Goal: Information Seeking & Learning: Learn about a topic

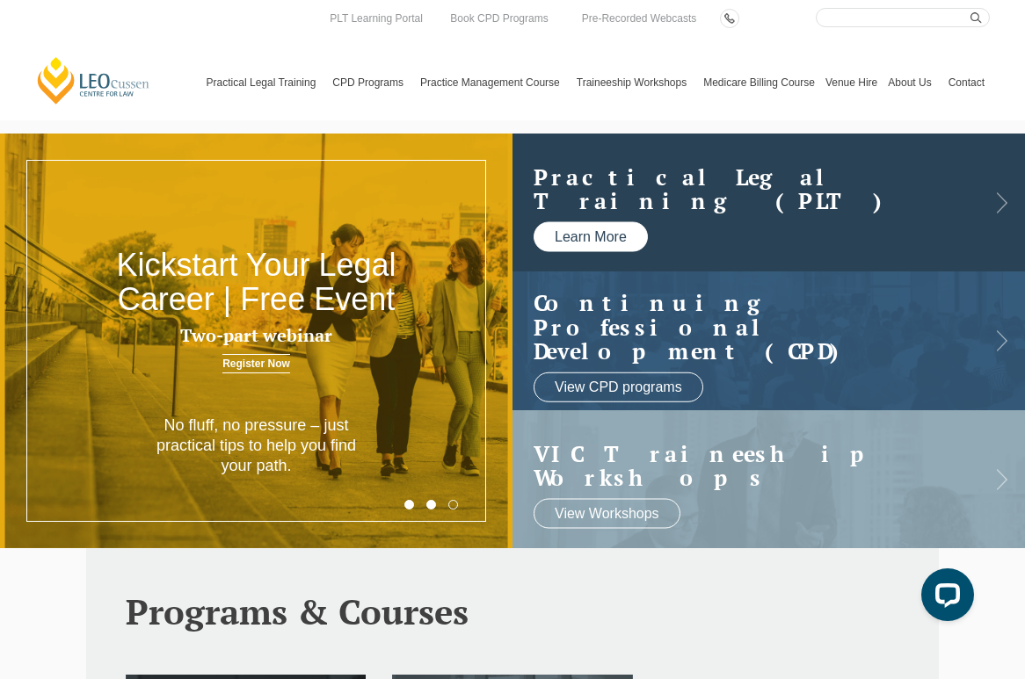
click at [578, 238] on link "Learn More" at bounding box center [591, 237] width 114 height 30
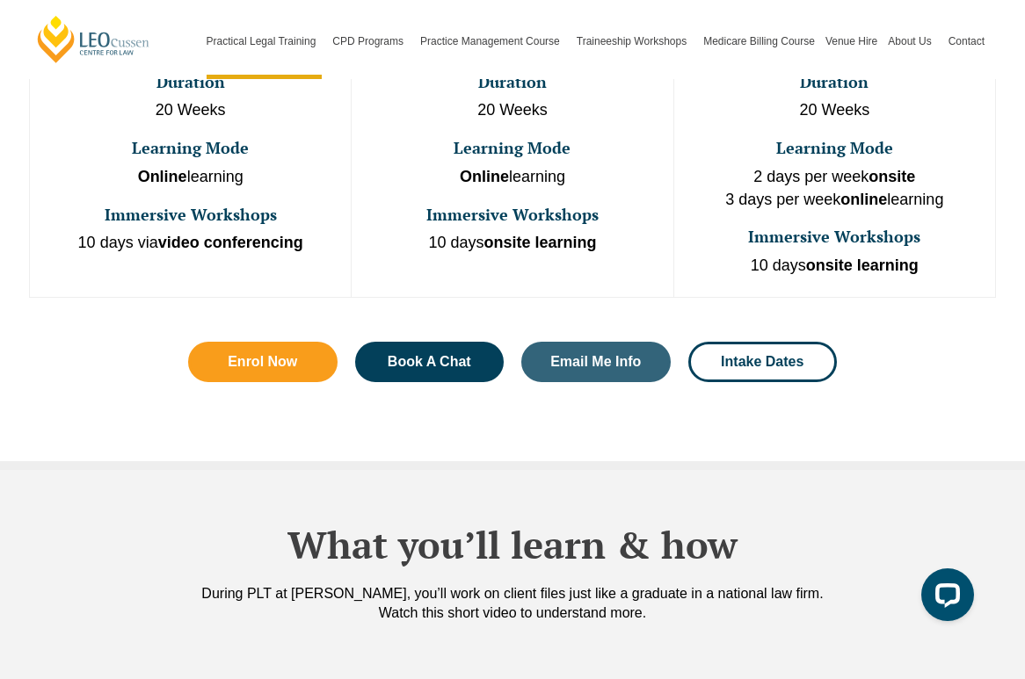
scroll to position [1248, 0]
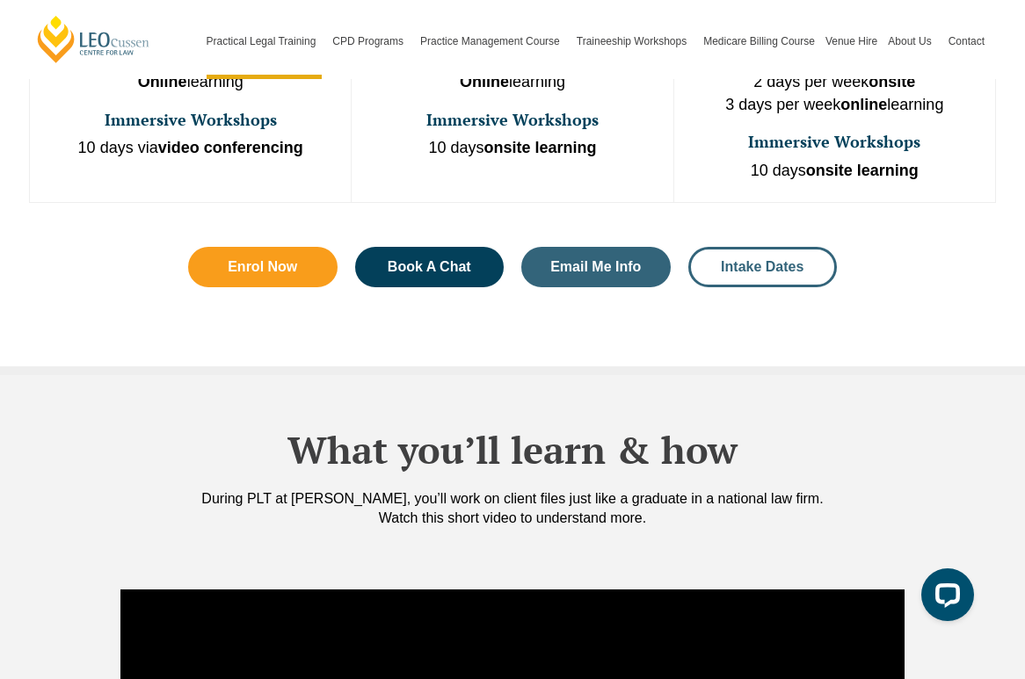
click at [792, 260] on span "Intake Dates" at bounding box center [762, 267] width 83 height 14
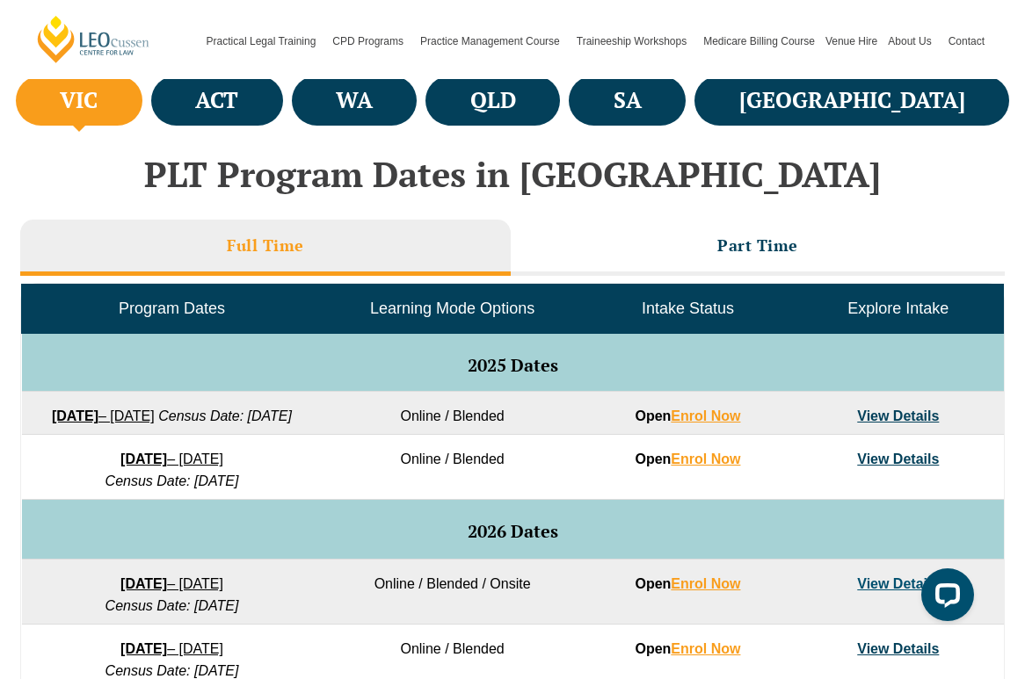
scroll to position [658, 0]
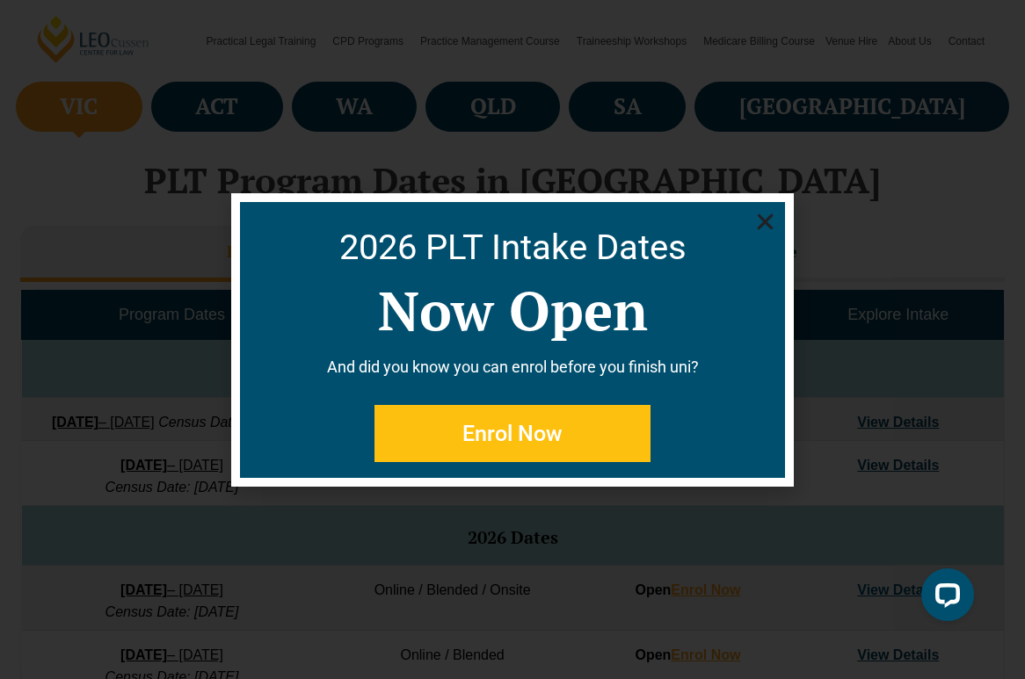
click at [766, 222] on use "Close" at bounding box center [766, 222] width 16 height 16
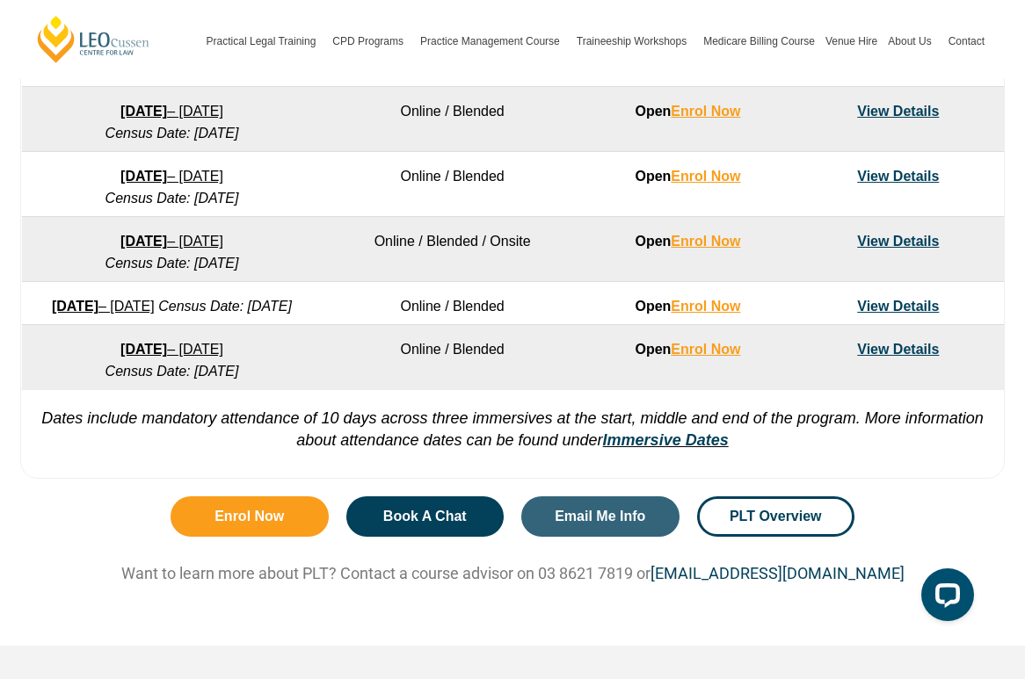
scroll to position [1426, 0]
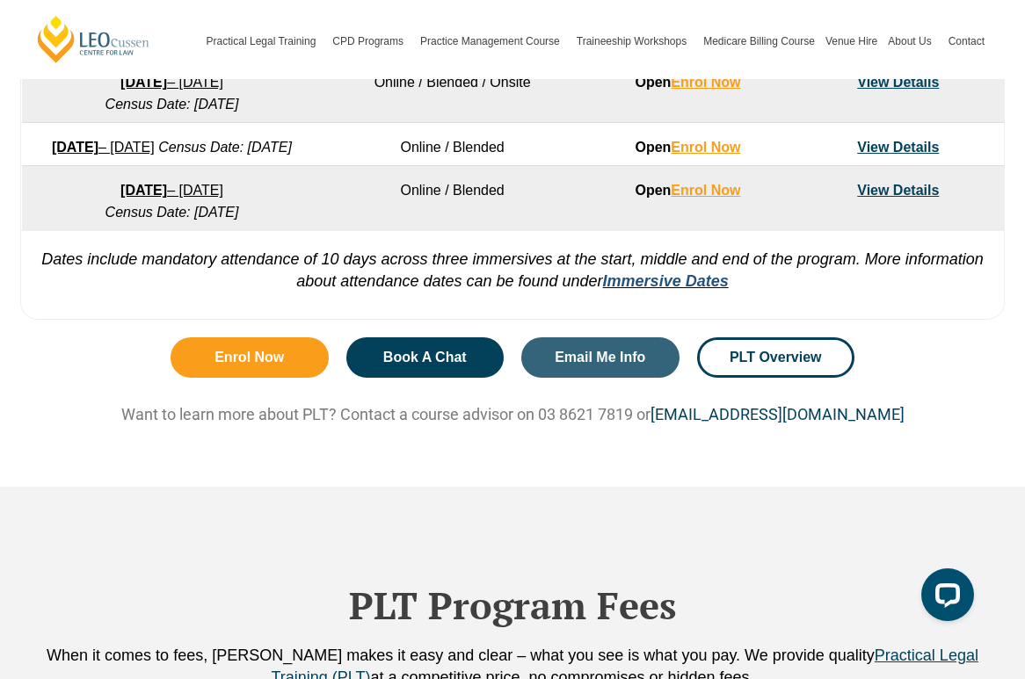
click at [662, 290] on link "Immersive Dates" at bounding box center [666, 282] width 126 height 18
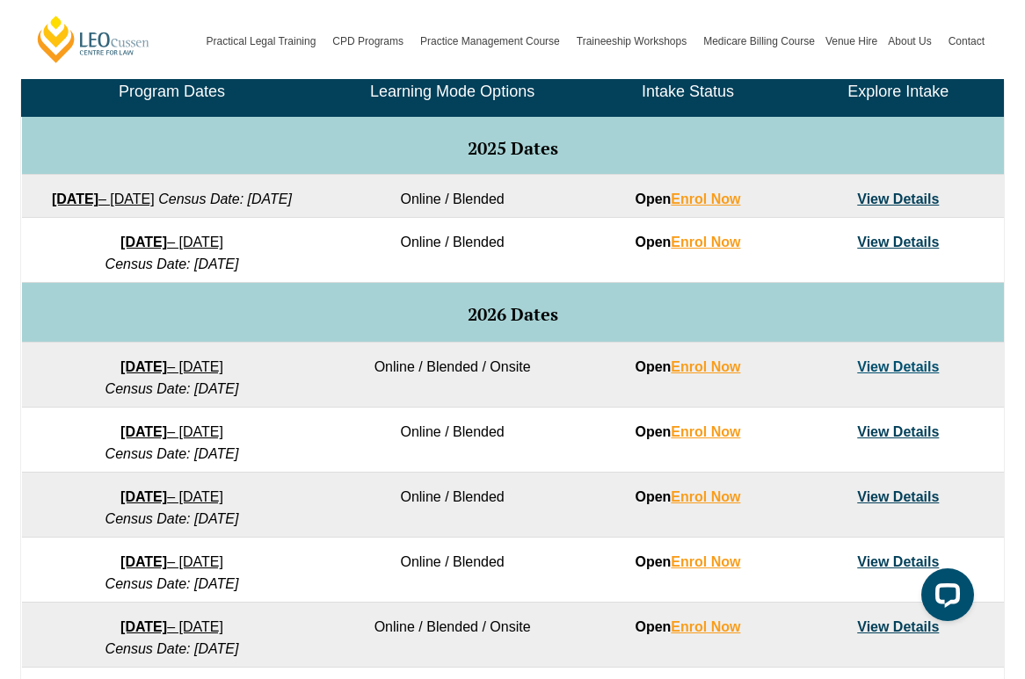
scroll to position [839, 0]
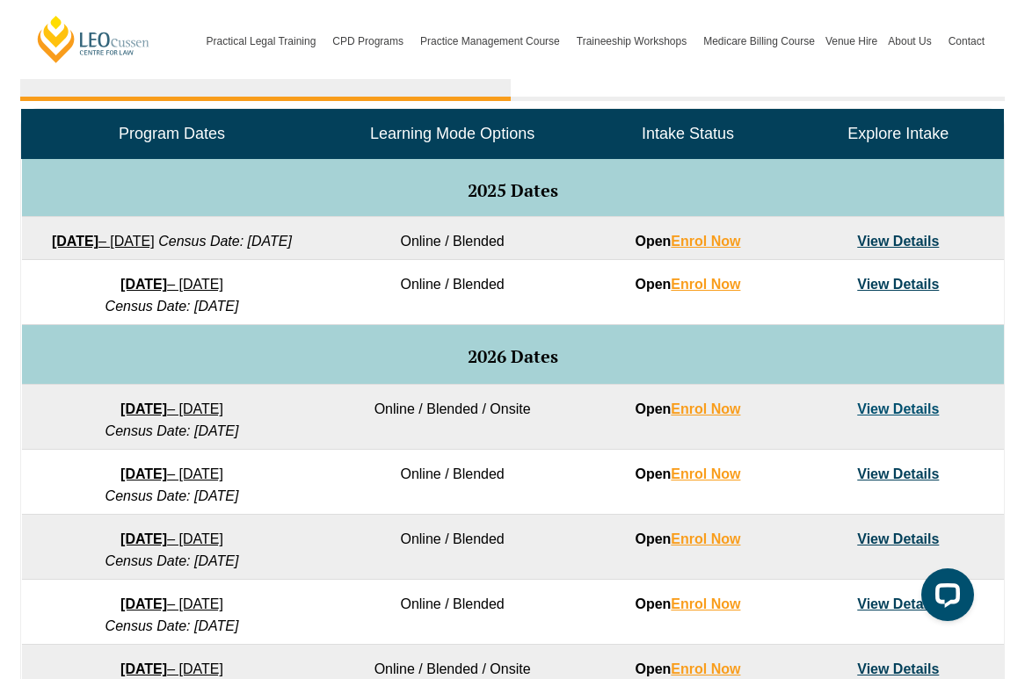
click at [906, 240] on link "View Details" at bounding box center [898, 241] width 82 height 15
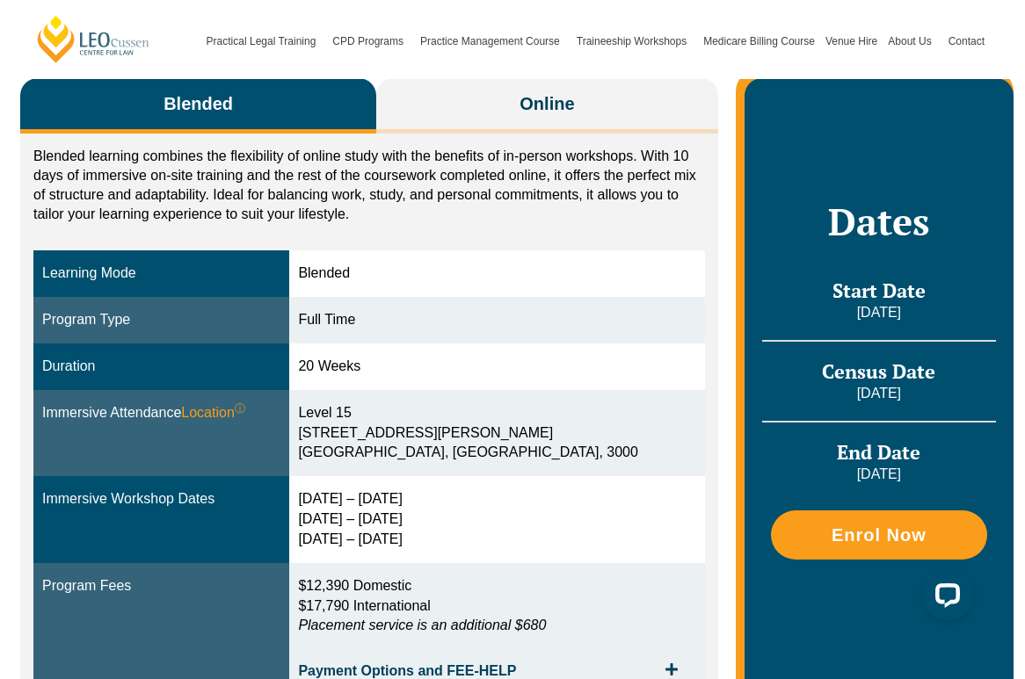
scroll to position [313, 0]
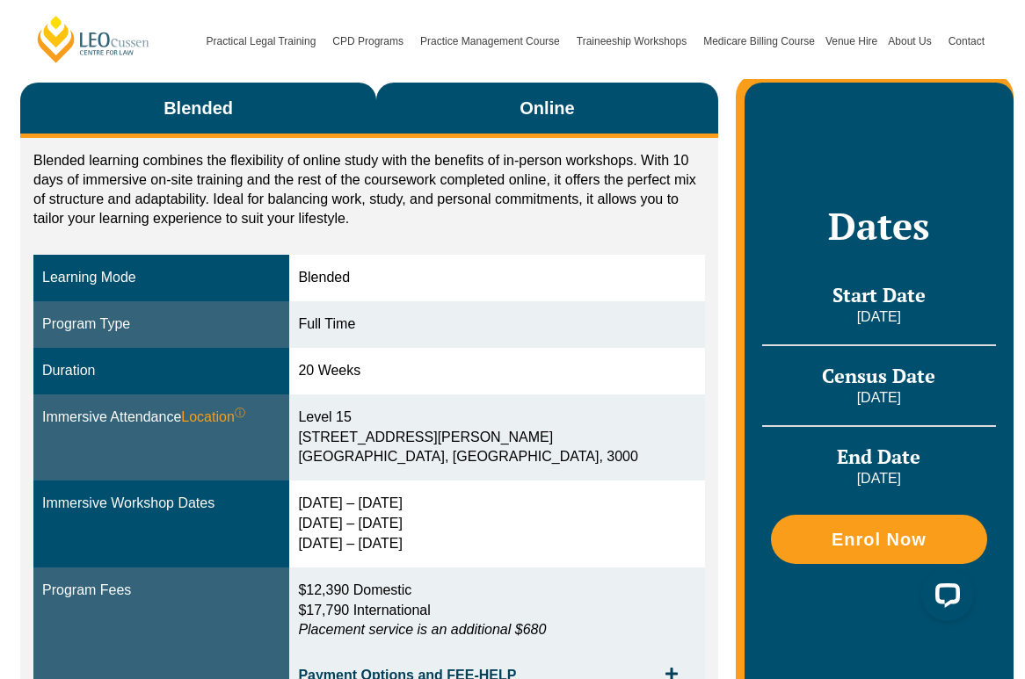
click at [589, 108] on button "Online" at bounding box center [547, 110] width 342 height 55
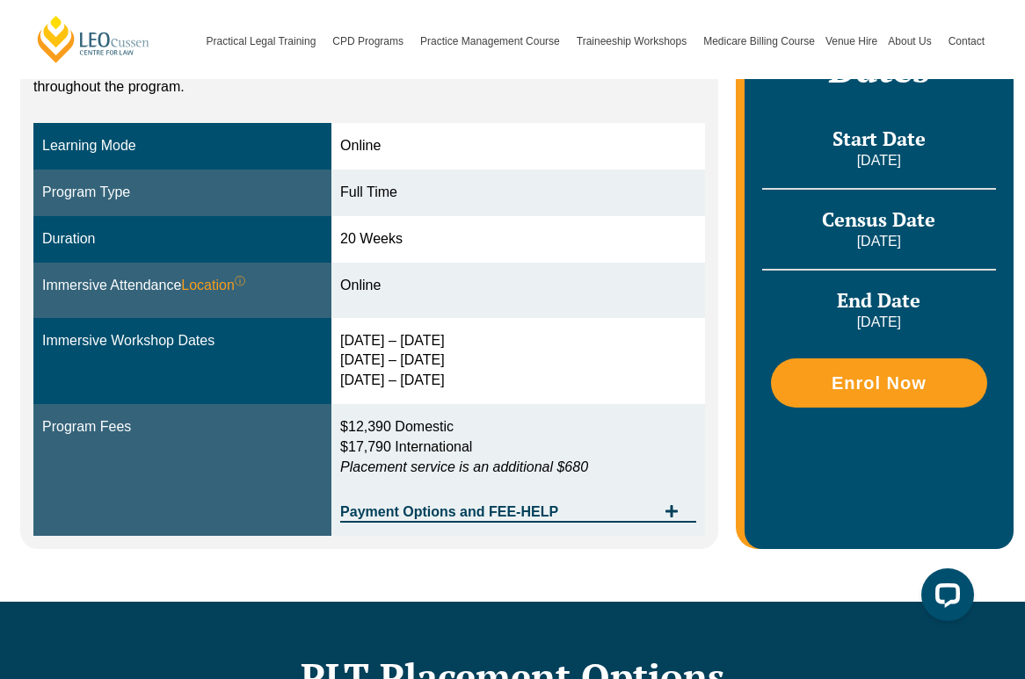
scroll to position [467, 0]
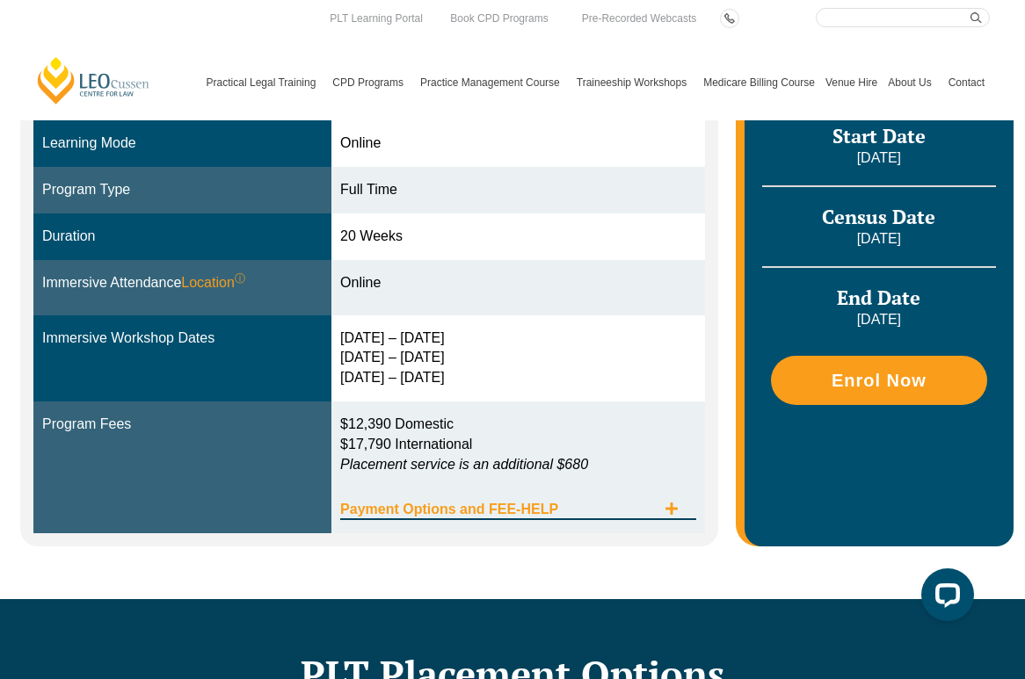
click at [532, 512] on span "Payment Options and FEE-HELP" at bounding box center [498, 510] width 316 height 14
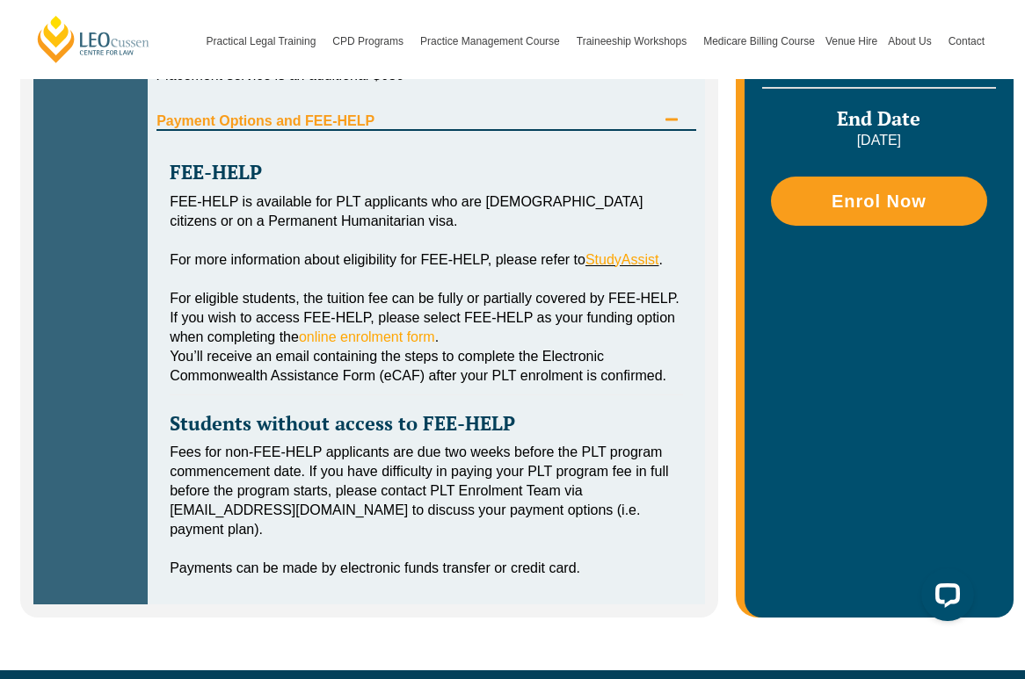
scroll to position [901, 0]
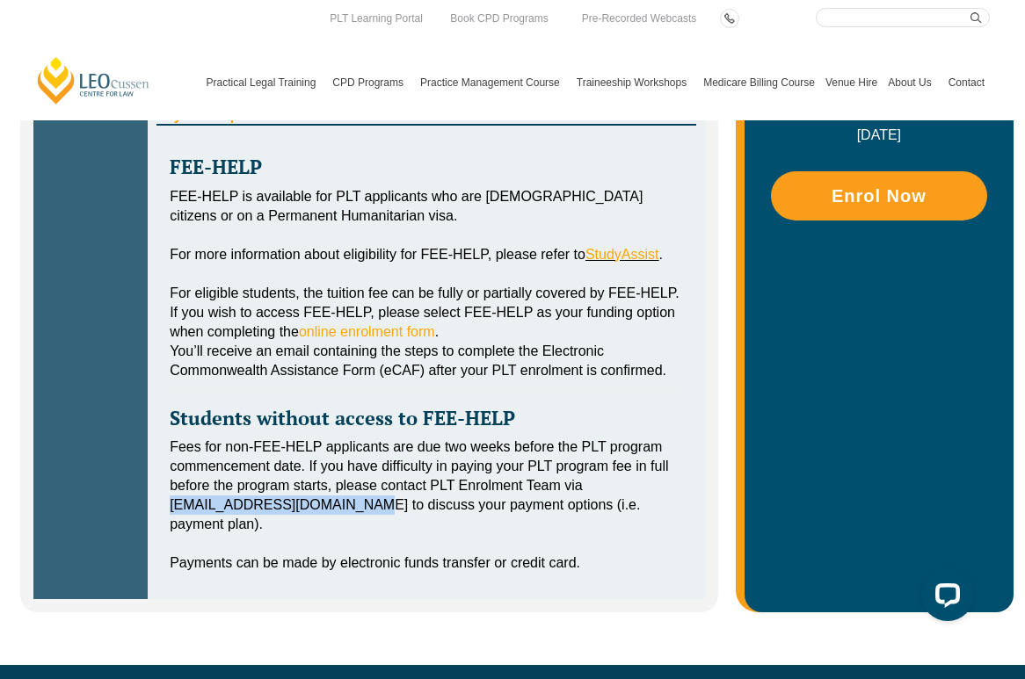
drag, startPoint x: 356, startPoint y: 509, endPoint x: 173, endPoint y: 503, distance: 182.9
click at [164, 503] on div "FEE-HELP FEE-HELP is available for PLT applicants who are [DEMOGRAPHIC_DATA] ci…" at bounding box center [426, 356] width 540 height 460
copy div "[EMAIL_ADDRESS][DOMAIN_NAME]"
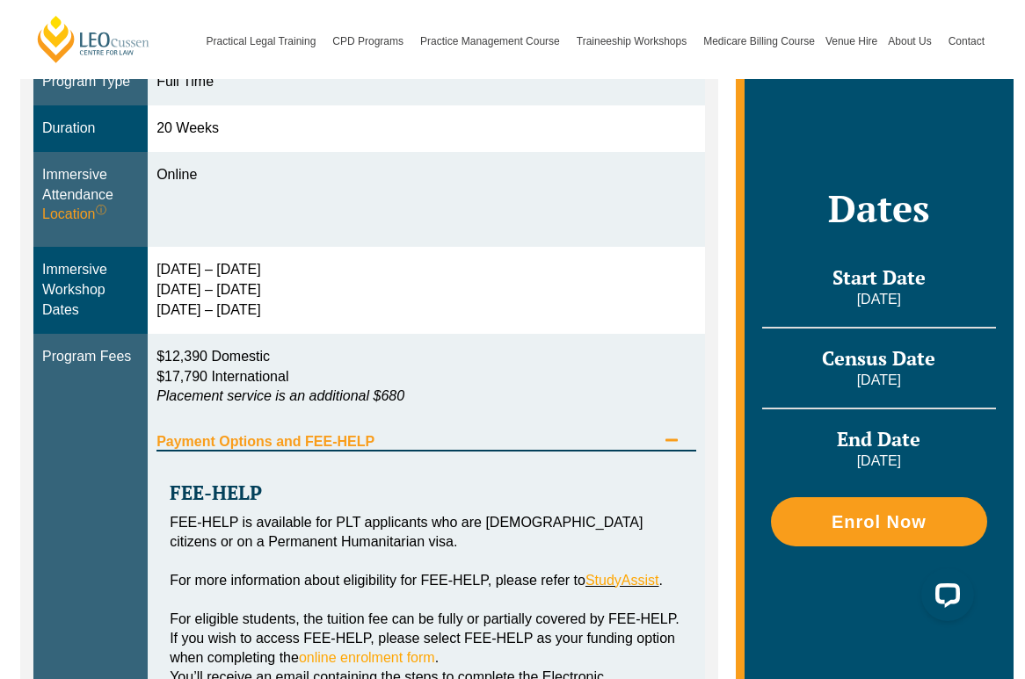
scroll to position [576, 0]
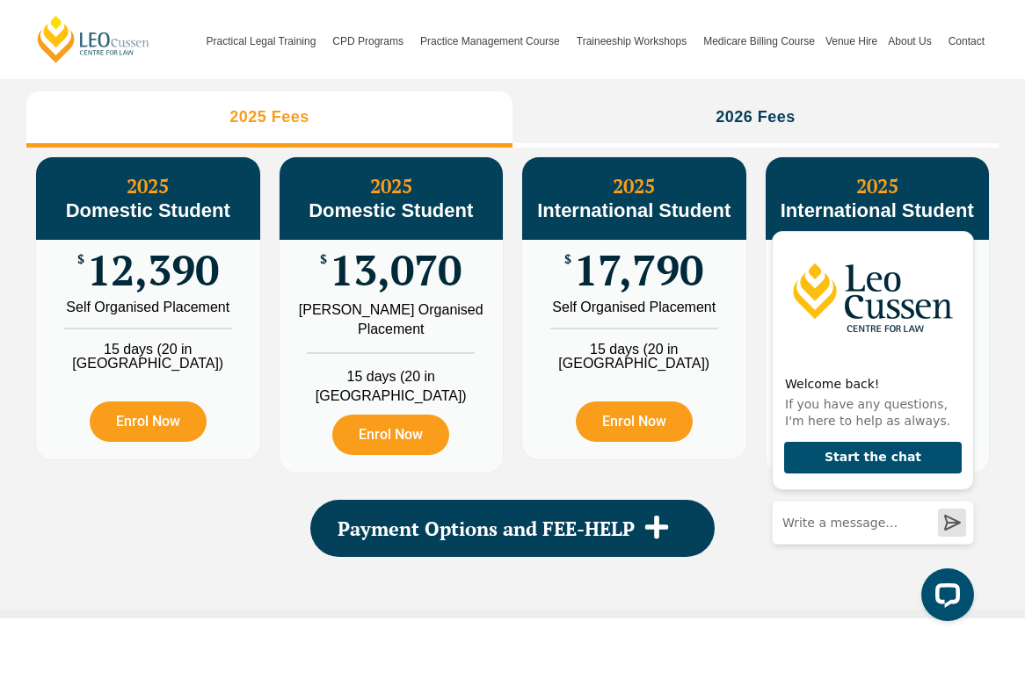
scroll to position [2053, 0]
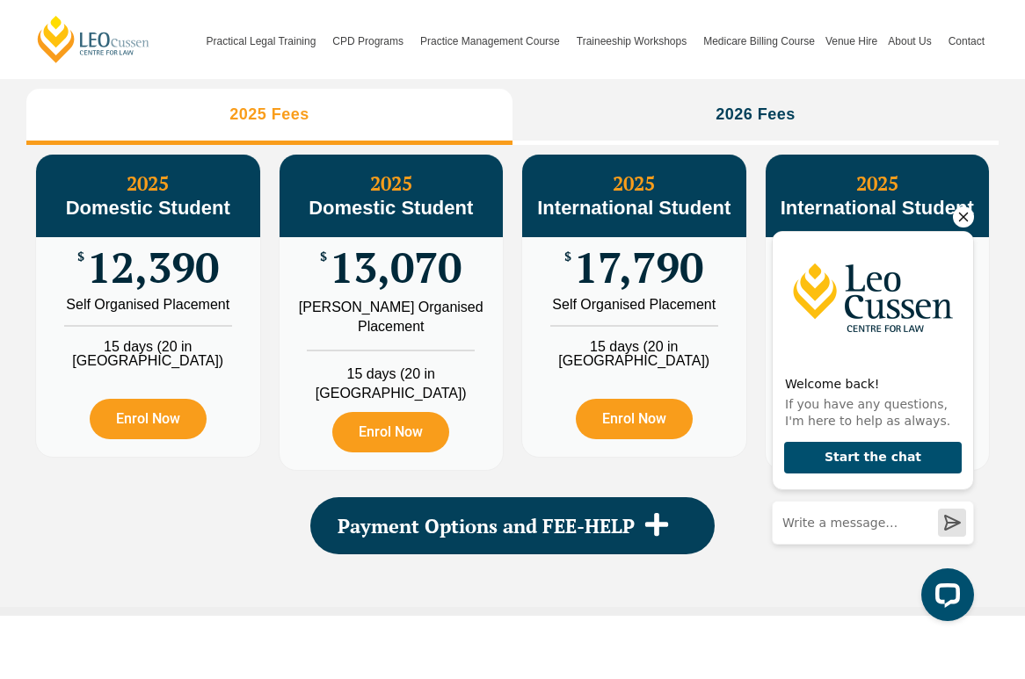
click at [967, 220] on icon "Hide greeting" at bounding box center [963, 217] width 21 height 21
click at [962, 217] on icon "Hide greeting" at bounding box center [963, 217] width 21 height 21
click at [968, 210] on icon "Hide greeting" at bounding box center [963, 217] width 21 height 21
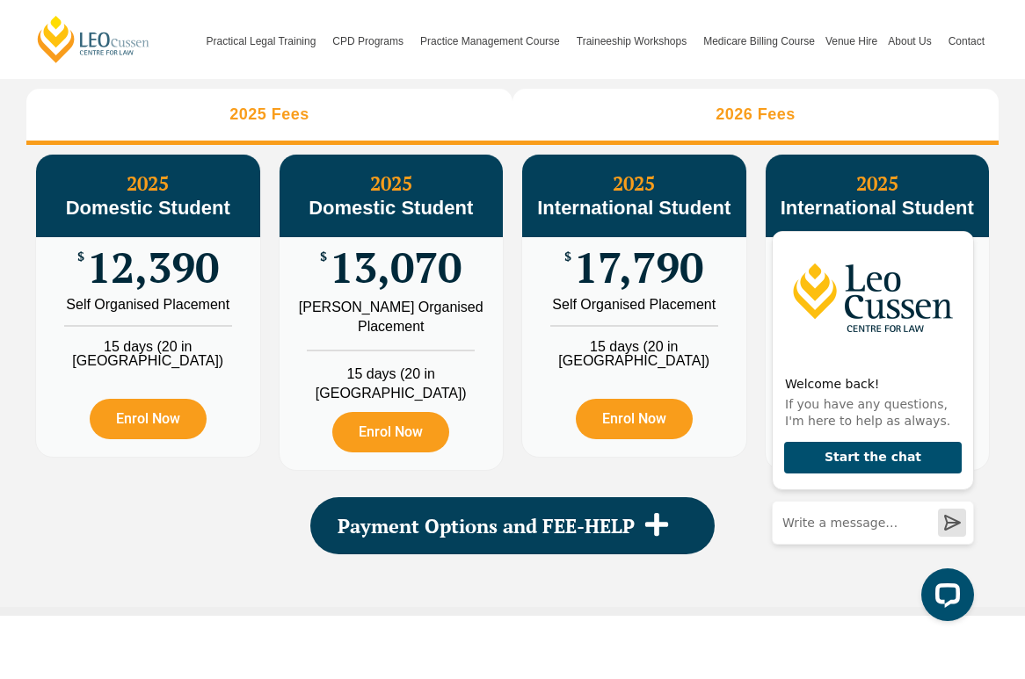
click at [950, 145] on li "2026 Fees" at bounding box center [755, 117] width 486 height 56
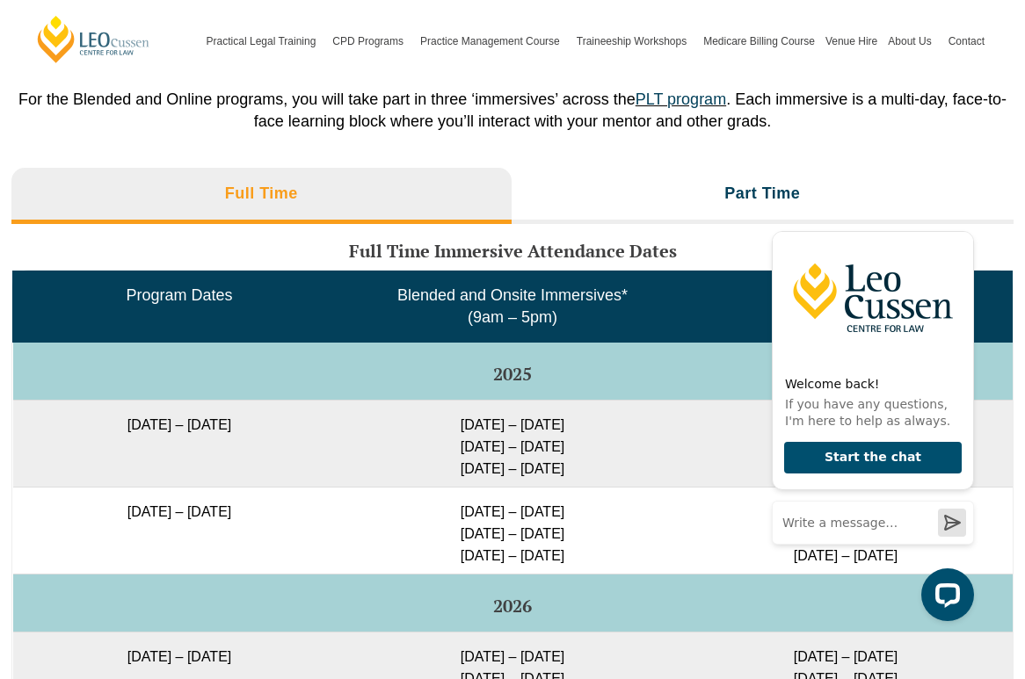
scroll to position [2722, 0]
click at [763, 210] on div "Welcome back! If you have any questions, I'm here to help as always. Start the …" at bounding box center [869, 418] width 223 height 436
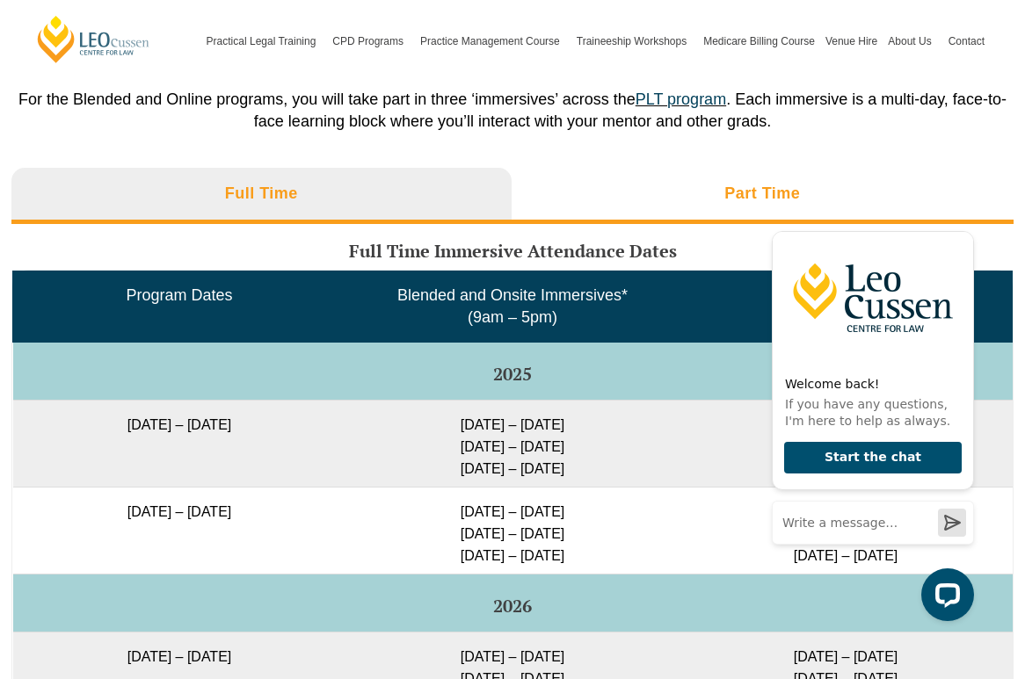
click at [711, 214] on li "Part Time" at bounding box center [763, 196] width 503 height 56
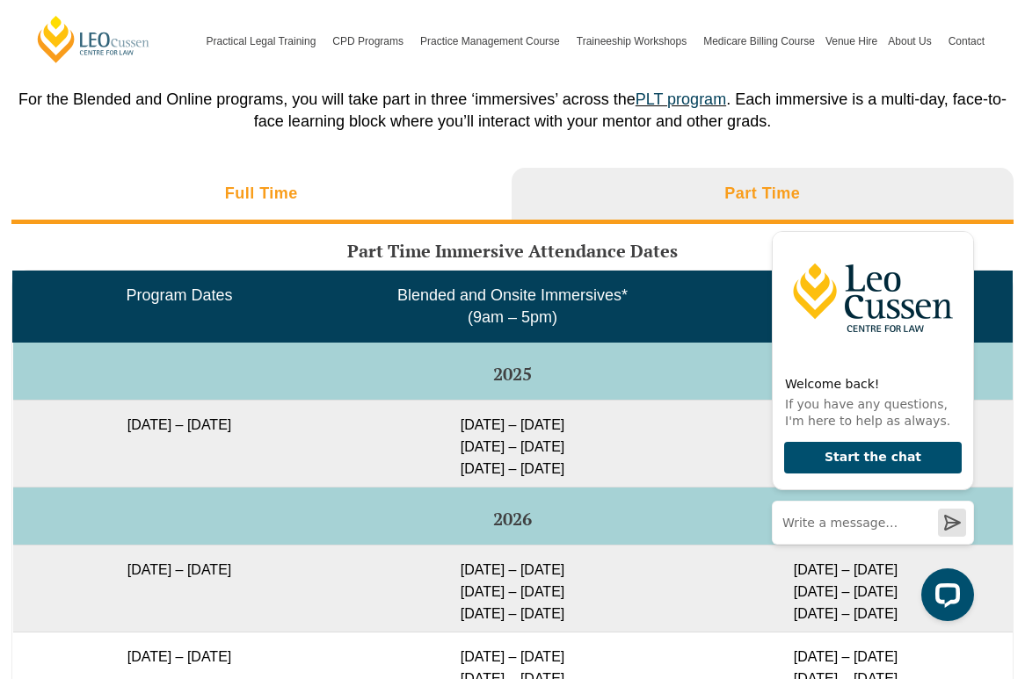
click at [274, 204] on h3 "Full Time" at bounding box center [261, 194] width 73 height 20
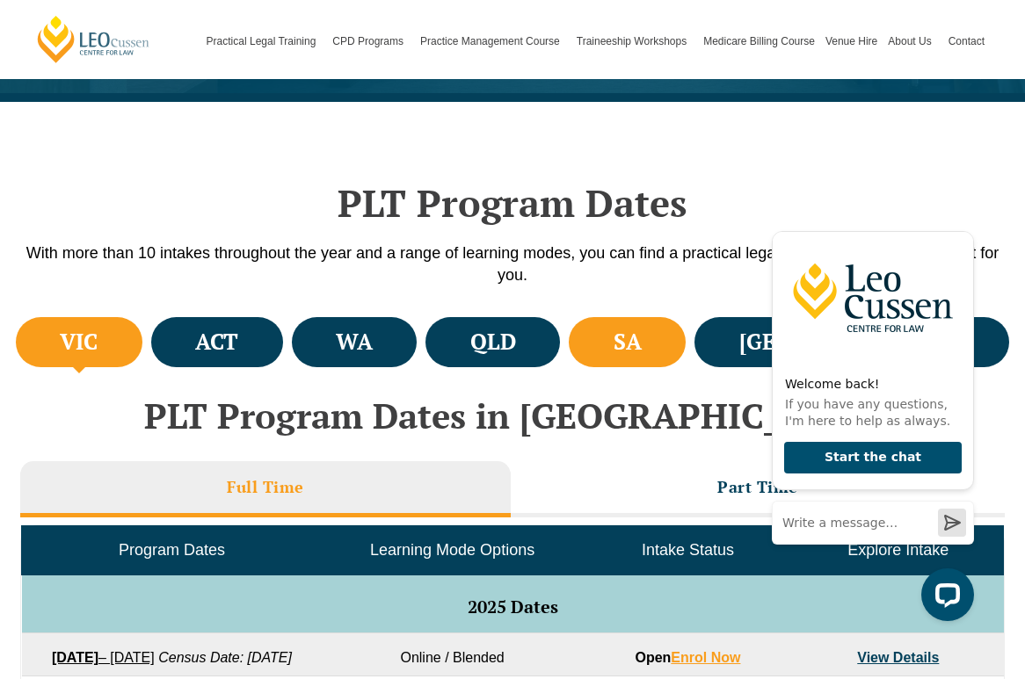
scroll to position [440, 0]
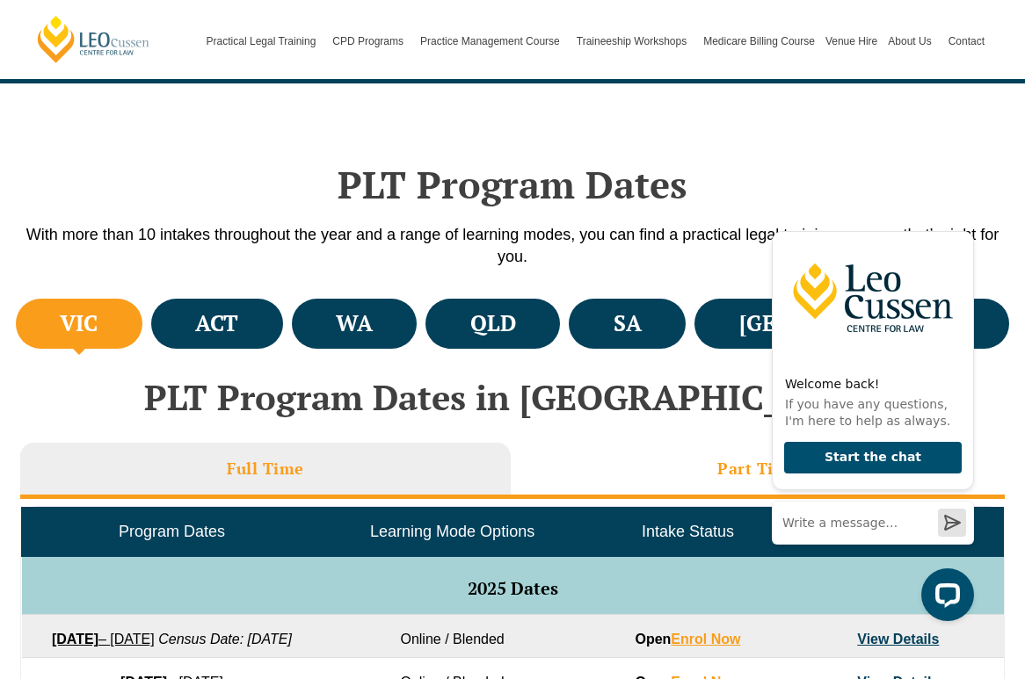
click at [723, 469] on h3 "Part Time" at bounding box center [757, 469] width 81 height 20
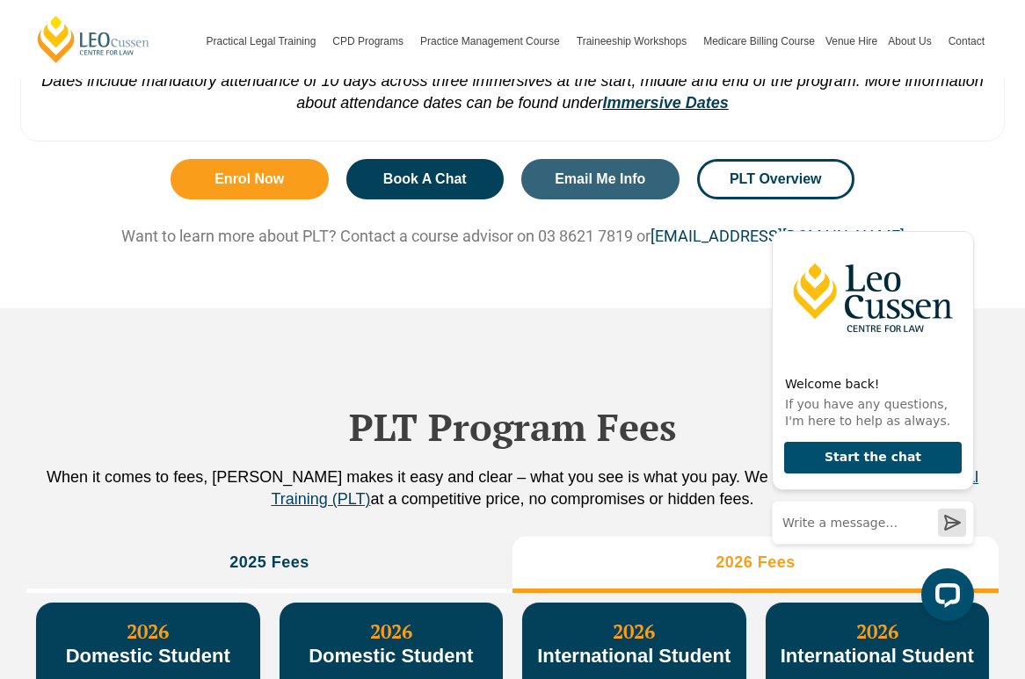
scroll to position [1390, 0]
click at [667, 105] on link "Immersive Dates" at bounding box center [666, 103] width 126 height 18
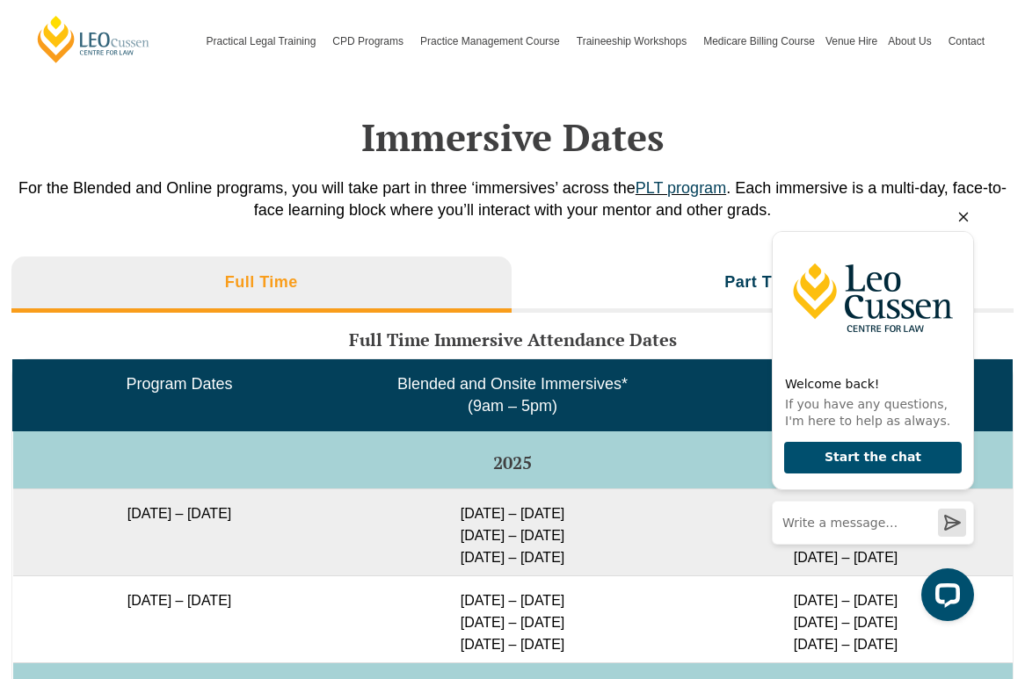
scroll to position [2422, 0]
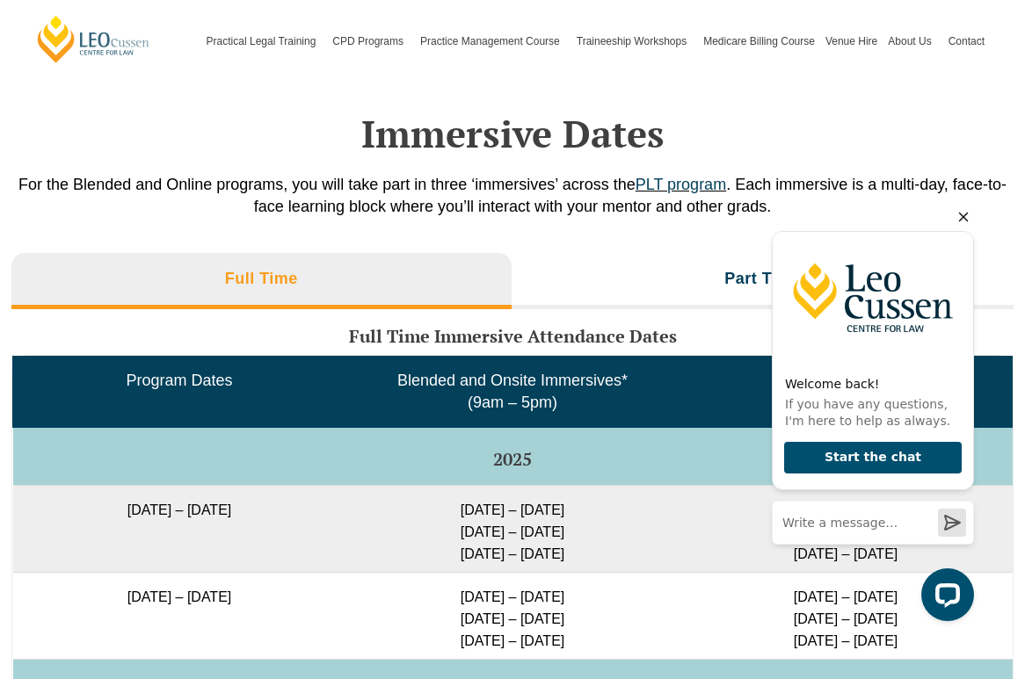
click at [964, 214] on icon "Hide greeting" at bounding box center [964, 218] width 10 height 10
click at [966, 215] on icon "Hide greeting" at bounding box center [963, 217] width 21 height 21
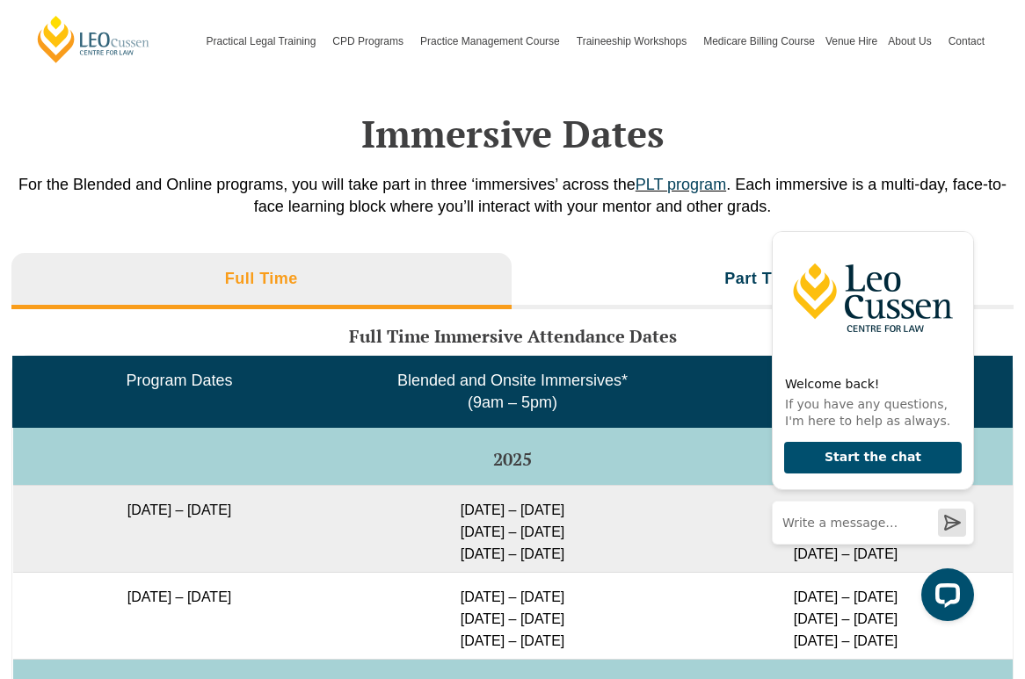
click at [753, 455] on td "2025" at bounding box center [512, 456] width 999 height 58
click at [962, 212] on icon "Hide greeting" at bounding box center [963, 217] width 21 height 21
click at [962, 214] on icon "Hide greeting" at bounding box center [963, 217] width 21 height 21
click at [851, 130] on h2 "Immersive Dates" at bounding box center [513, 134] width 990 height 44
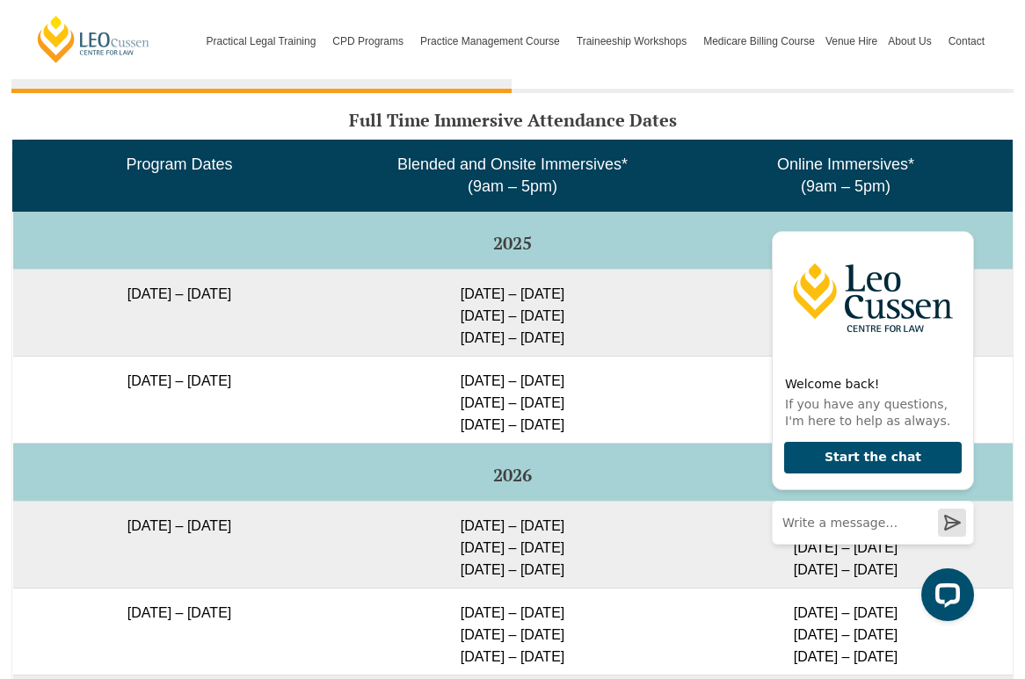
scroll to position [2650, 0]
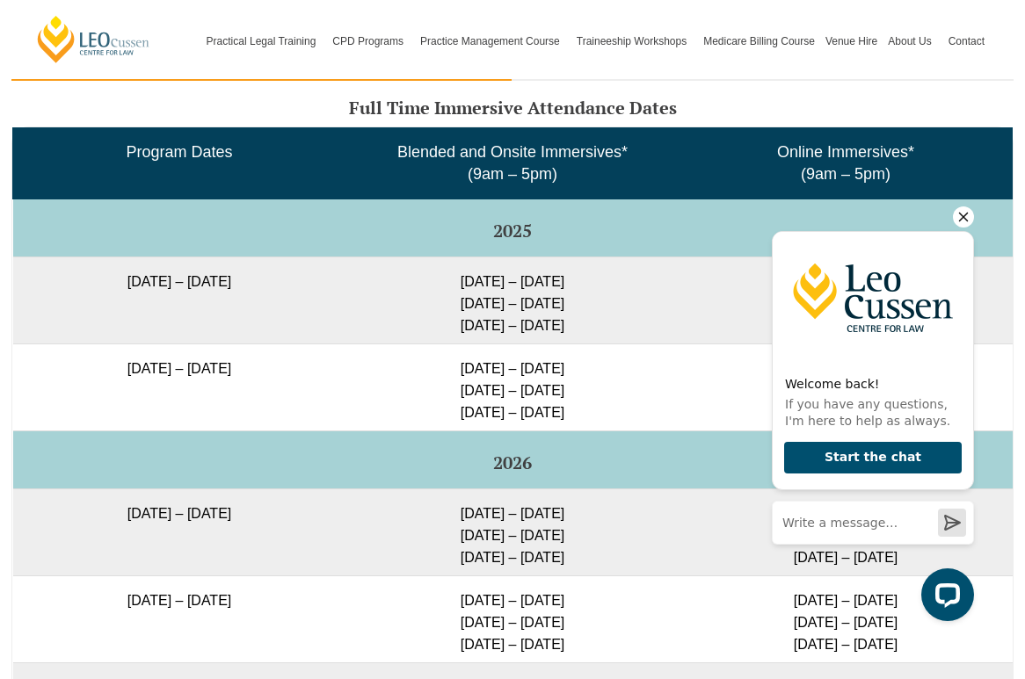
click at [963, 220] on icon "Hide greeting" at bounding box center [963, 217] width 21 height 21
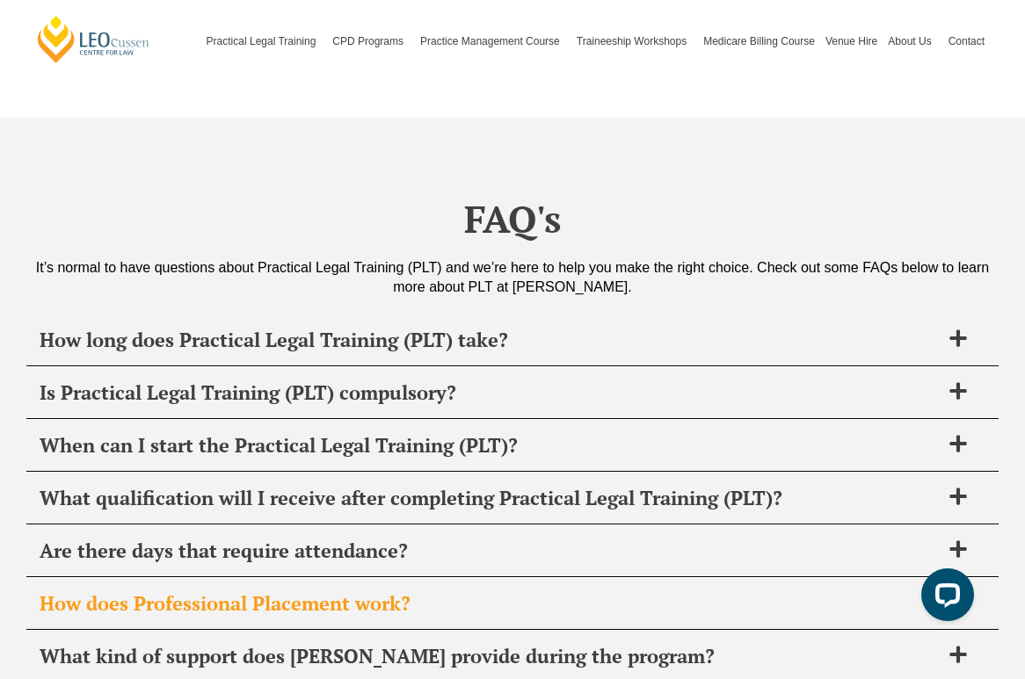
scroll to position [6332, 0]
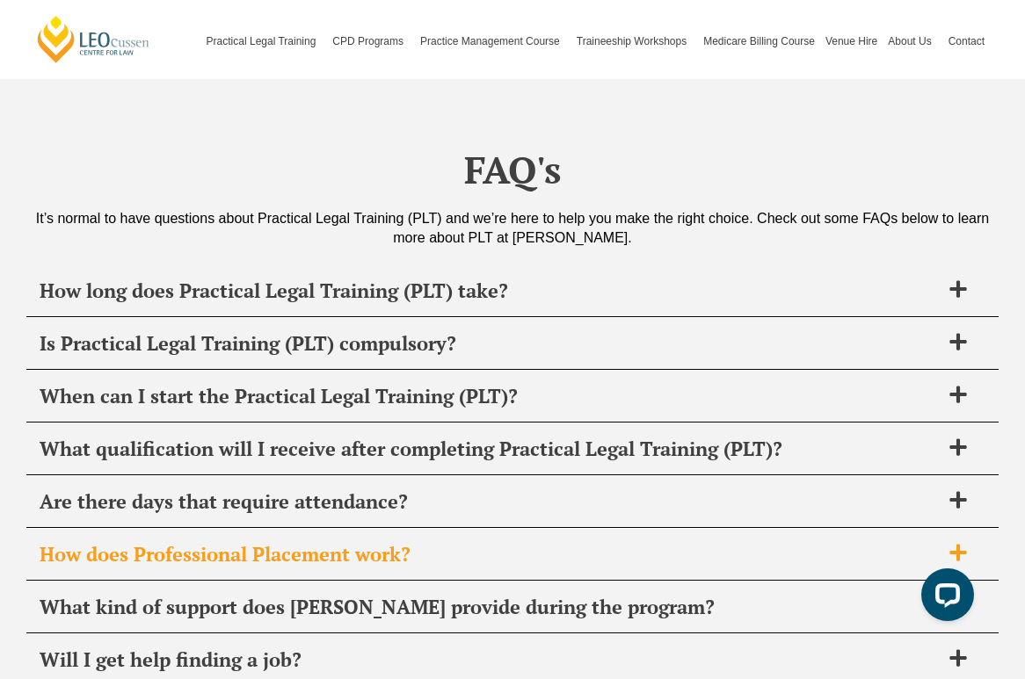
click at [304, 542] on span "How does Professional Placement work?" at bounding box center [490, 554] width 900 height 25
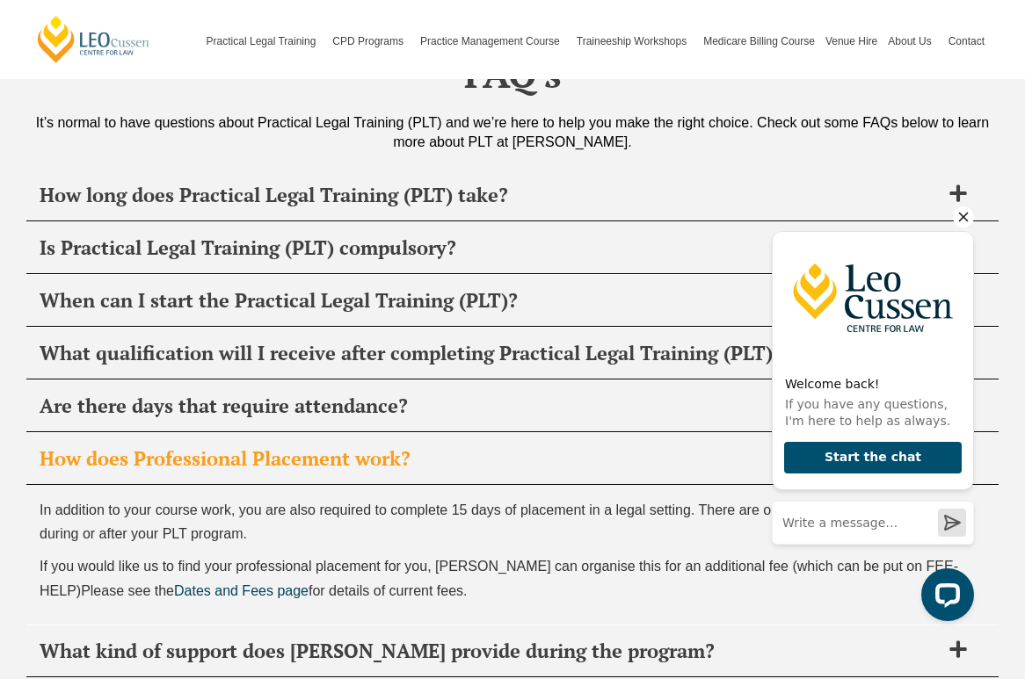
scroll to position [6430, 0]
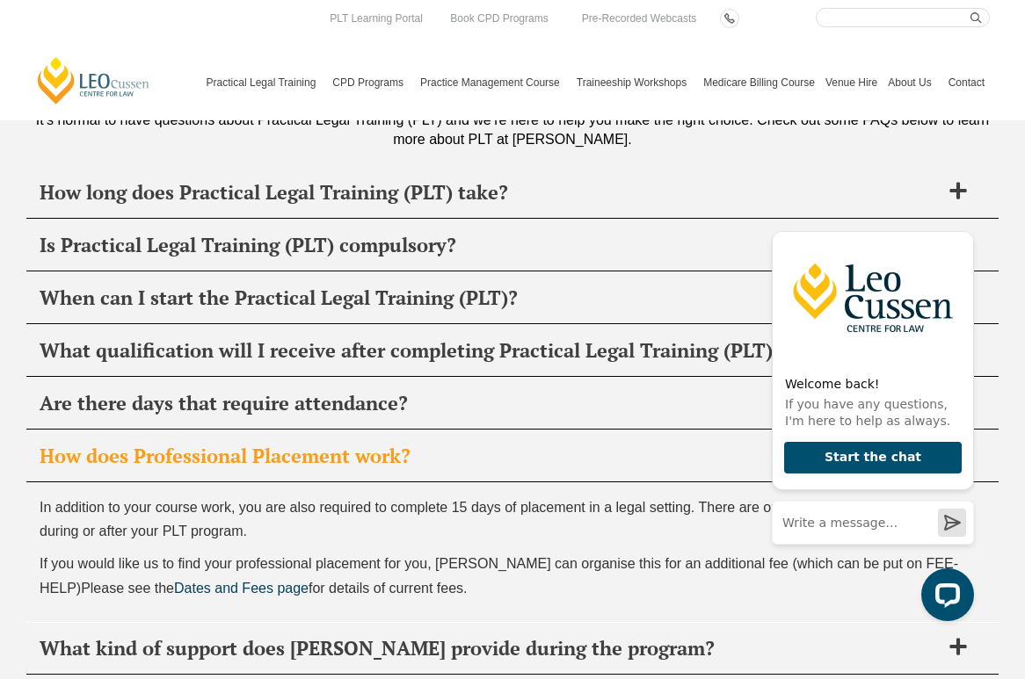
click at [466, 498] on p "In addition to your course work, you are also required to complete 15 days of p…" at bounding box center [513, 519] width 946 height 47
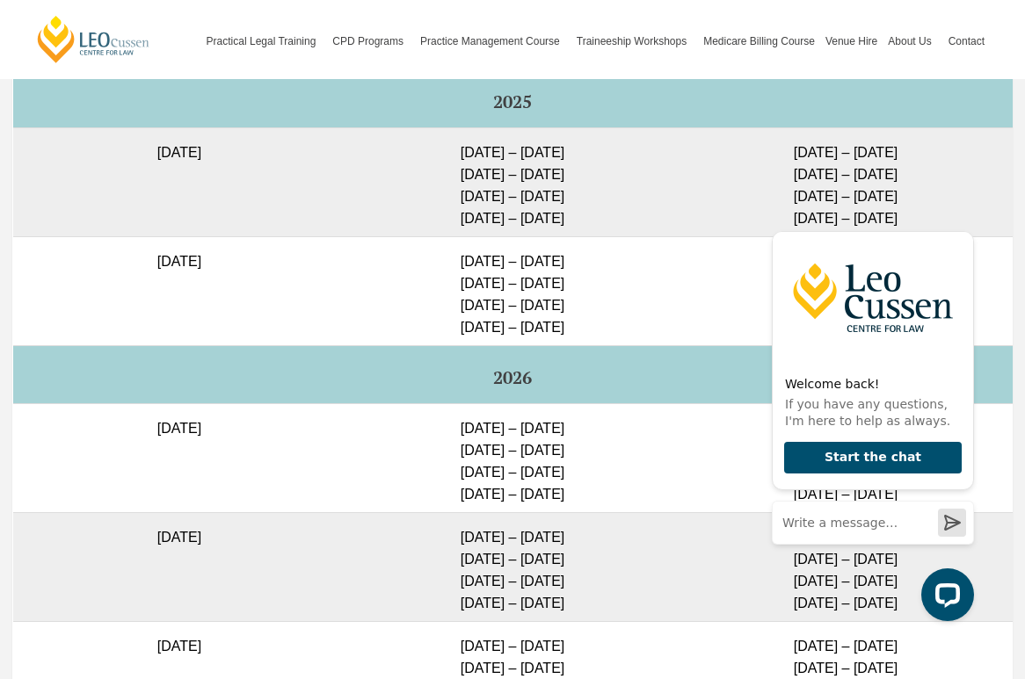
scroll to position [4375, 0]
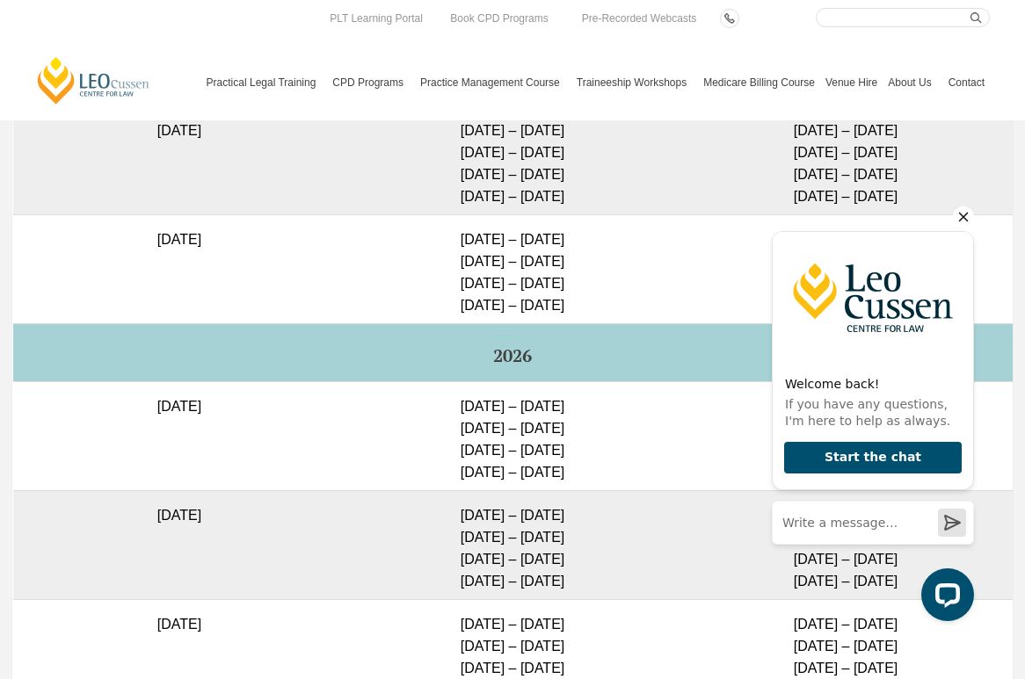
click at [962, 222] on icon "Hide greeting" at bounding box center [963, 217] width 21 height 21
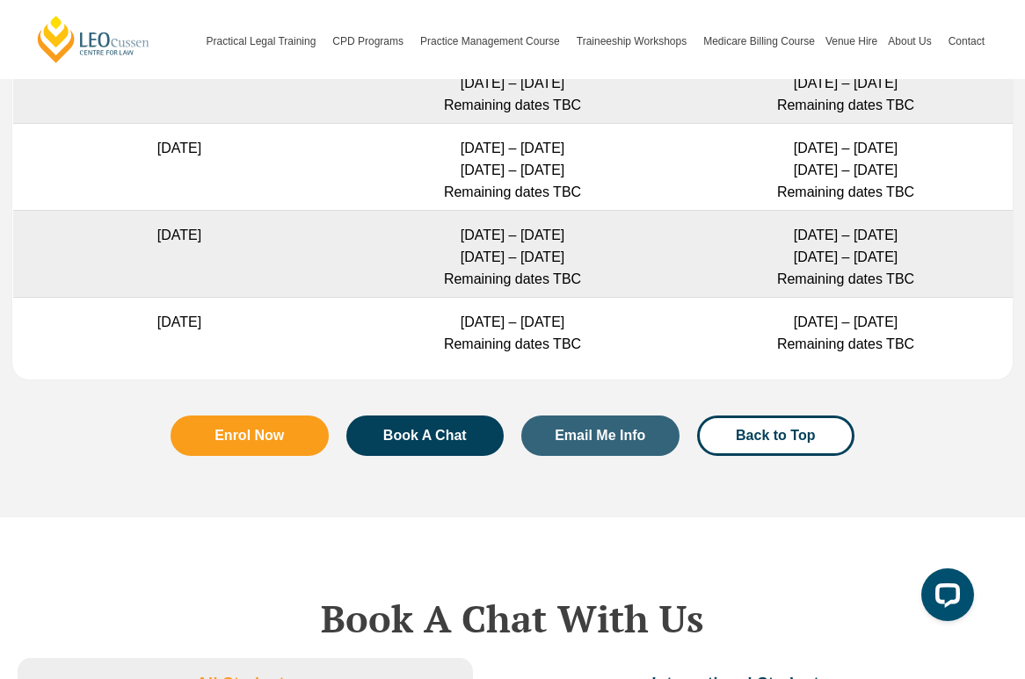
scroll to position [5063, 0]
